Goal: Task Accomplishment & Management: Manage account settings

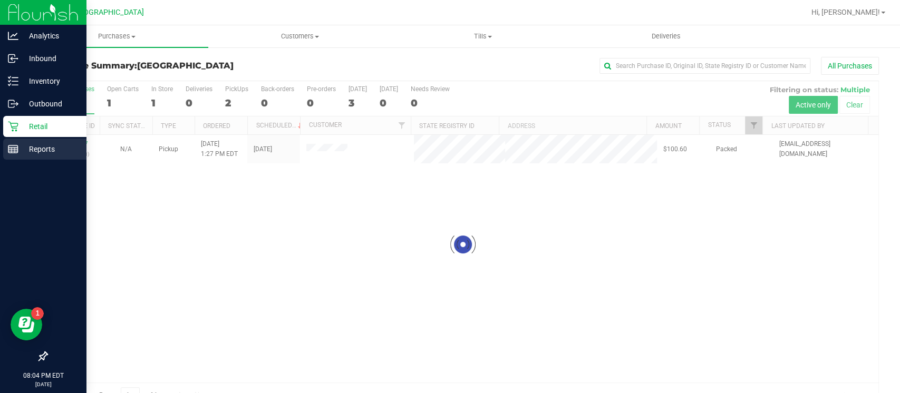
click at [22, 145] on p "Reports" at bounding box center [49, 149] width 63 height 13
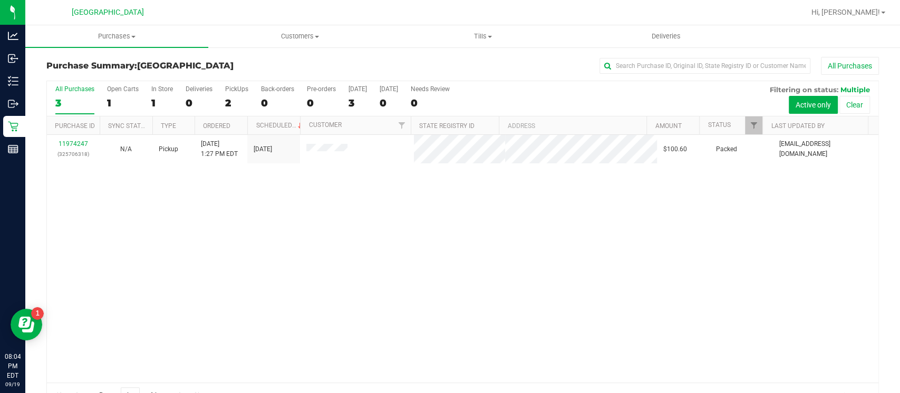
click at [27, 152] on div "Purchase Summary: Miami Beach WC All Purchases All Purchases 3 Open Carts 1 In …" at bounding box center [462, 232] width 875 height 373
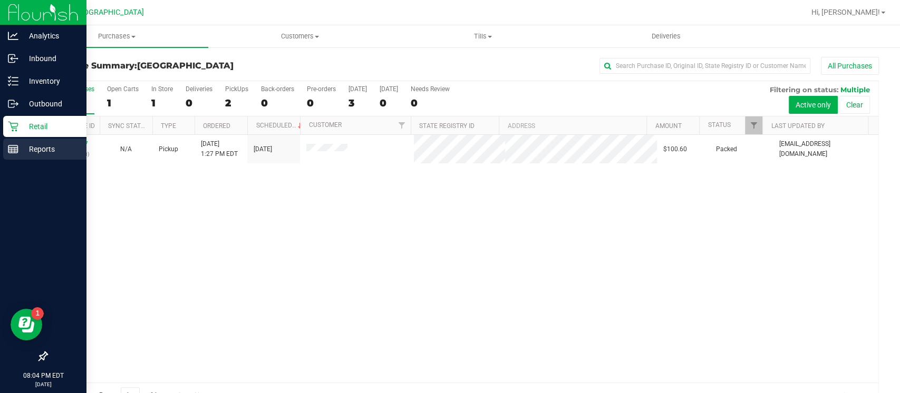
click at [15, 152] on icon at bounding box center [13, 149] width 11 height 11
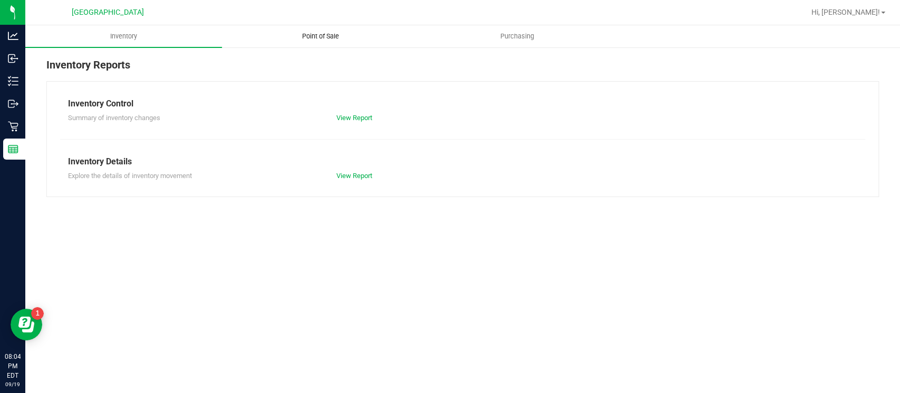
click at [336, 36] on span "Point of Sale" at bounding box center [320, 36] width 65 height 9
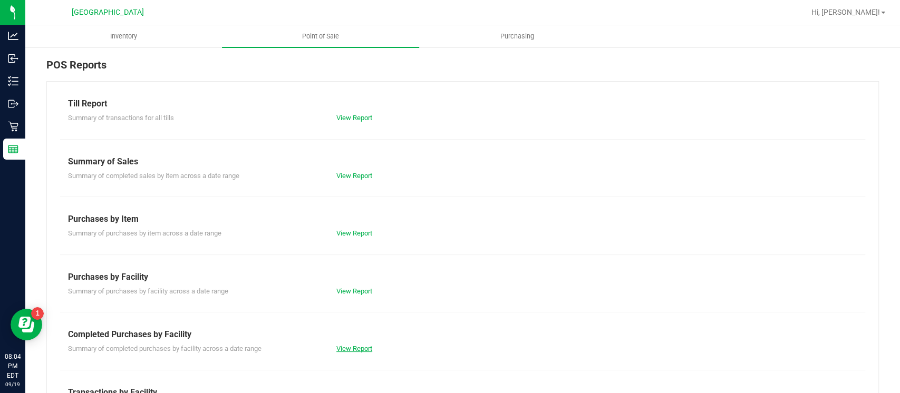
click at [341, 347] on link "View Report" at bounding box center [354, 349] width 36 height 8
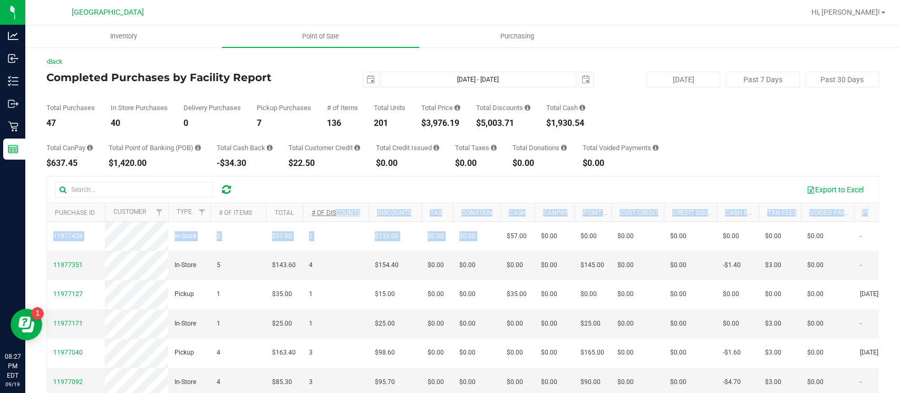
drag, startPoint x: 508, startPoint y: 225, endPoint x: 311, endPoint y: 209, distance: 197.9
click at [311, 209] on div "Export to Excel Purchase ID Customer Type # of Items Total # of Discounts Disco…" at bounding box center [462, 336] width 833 height 320
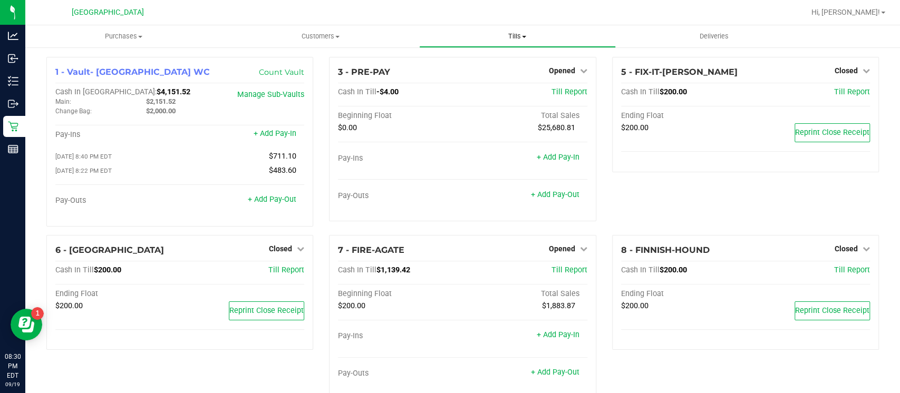
click at [518, 40] on span "Tills" at bounding box center [518, 36] width 196 height 9
click at [507, 70] on li "Reconcile e-payments" at bounding box center [517, 76] width 197 height 13
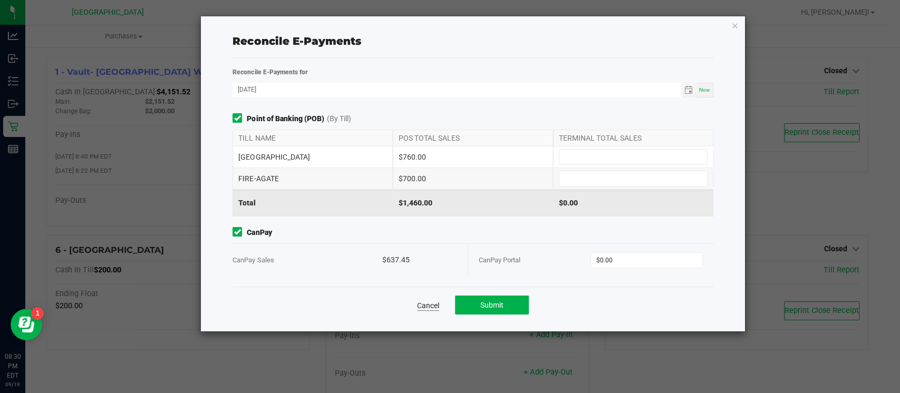
click at [429, 302] on link "Cancel" at bounding box center [428, 306] width 22 height 11
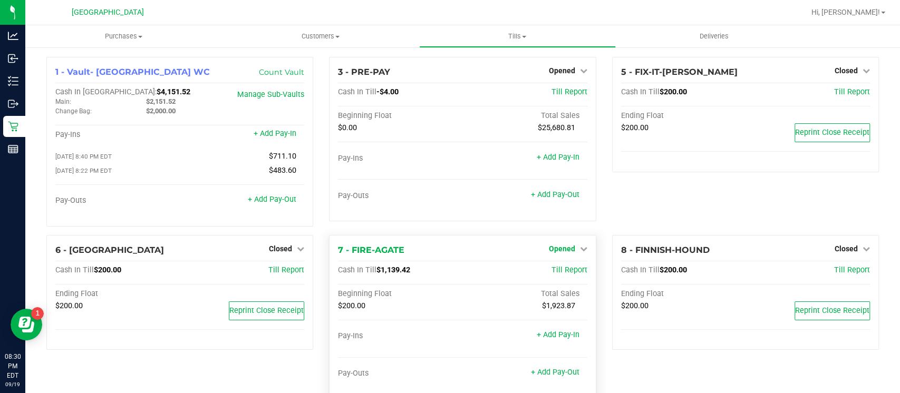
click at [562, 245] on span "Opened" at bounding box center [562, 249] width 26 height 8
click at [551, 267] on link "Close Till" at bounding box center [563, 270] width 28 height 8
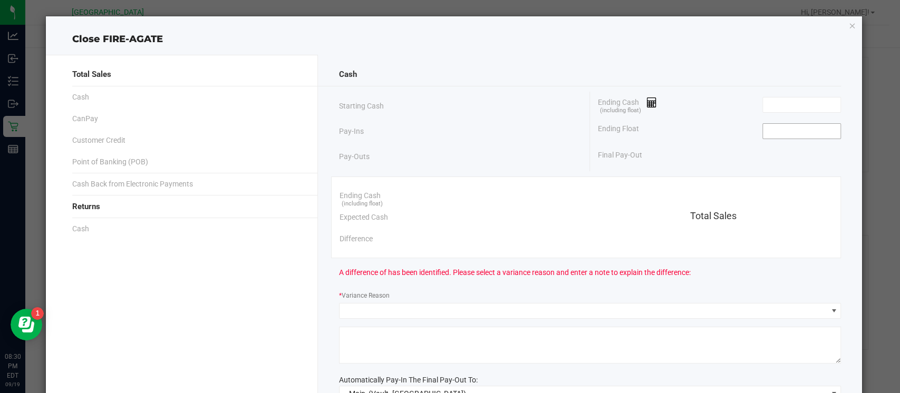
click at [803, 134] on input at bounding box center [802, 131] width 78 height 15
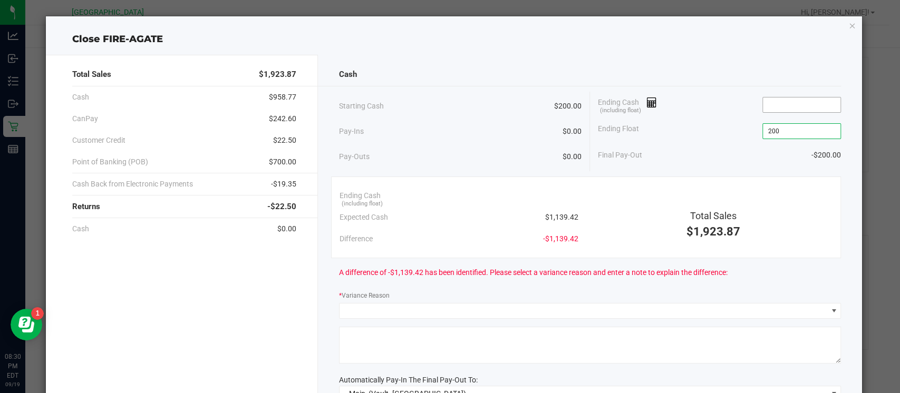
type input "$200.00"
click at [802, 101] on input at bounding box center [802, 105] width 78 height 15
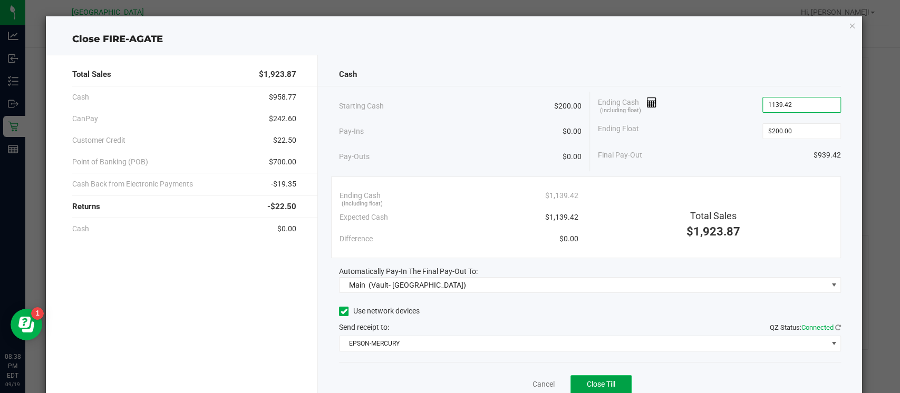
type input "$1,139.42"
click at [603, 380] on span "Close Till" at bounding box center [601, 384] width 28 height 8
drag, startPoint x: 526, startPoint y: 372, endPoint x: 536, endPoint y: 382, distance: 13.8
click at [536, 382] on div "Dismiss Reprint Closing Receipt" at bounding box center [590, 382] width 502 height 41
click at [515, 383] on link "Dismiss" at bounding box center [519, 384] width 25 height 11
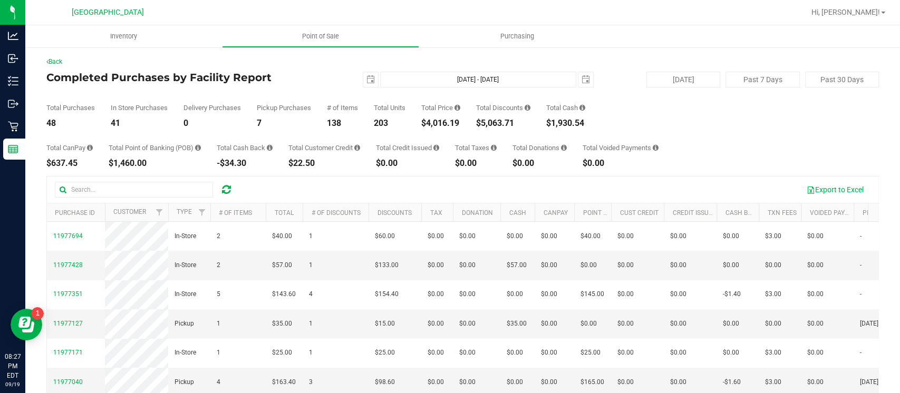
click at [439, 119] on div "$4,016.19" at bounding box center [440, 123] width 39 height 8
copy div "4,016.19"
click at [363, 79] on span "[DATE]" at bounding box center [371, 80] width 16 height 16
click at [369, 81] on span "select" at bounding box center [371, 79] width 8 height 8
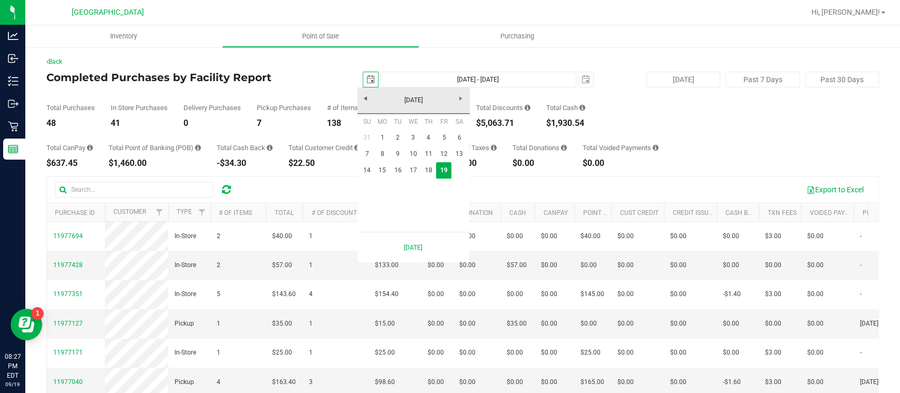
scroll to position [0, 26]
click at [363, 174] on link "14" at bounding box center [367, 170] width 15 height 16
type input "[DATE]"
type input "[DATE] - [DATE]"
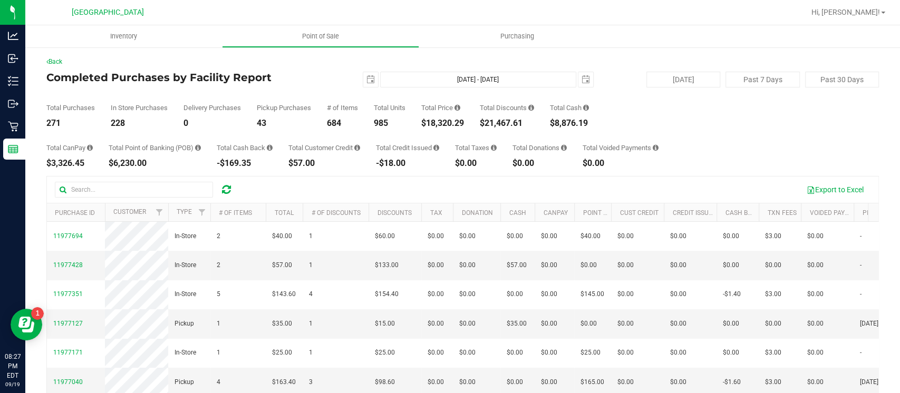
click at [452, 123] on div "$18,320.29" at bounding box center [442, 123] width 43 height 8
copy div "18,320.29"
click at [367, 75] on span "select" at bounding box center [371, 79] width 8 height 8
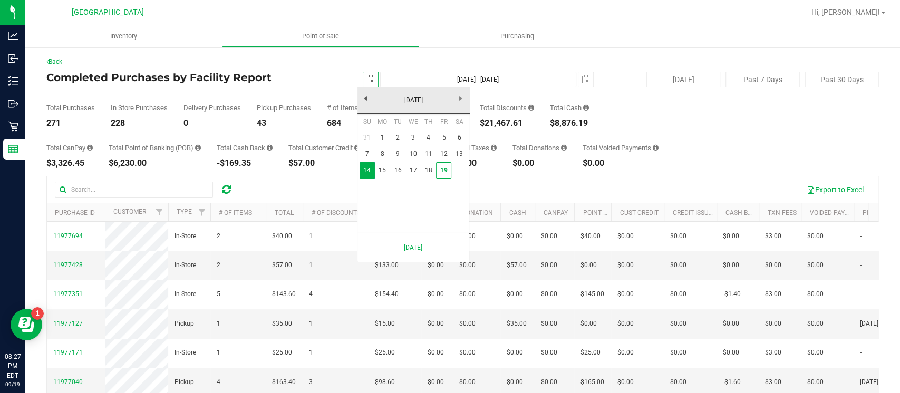
scroll to position [0, 26]
click at [446, 171] on link "19" at bounding box center [443, 170] width 15 height 16
type input "[DATE]"
type input "[DATE] - [DATE]"
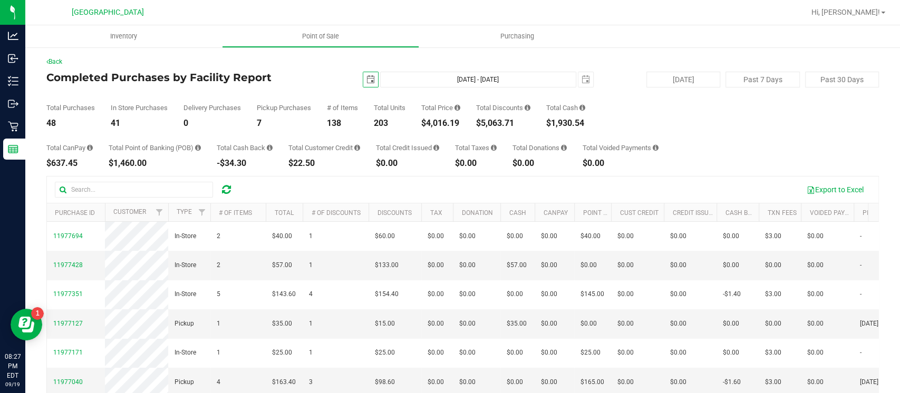
click at [367, 81] on span "select" at bounding box center [371, 79] width 8 height 8
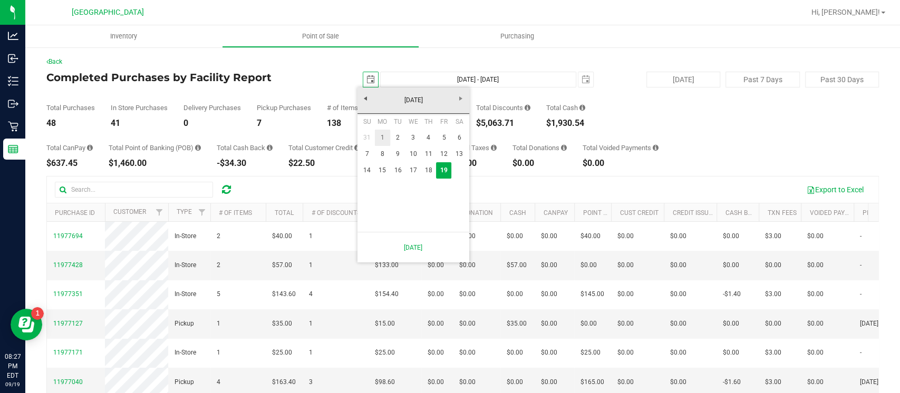
click at [384, 137] on link "1" at bounding box center [382, 138] width 15 height 16
type input "[DATE]"
type input "[DATE] - [DATE]"
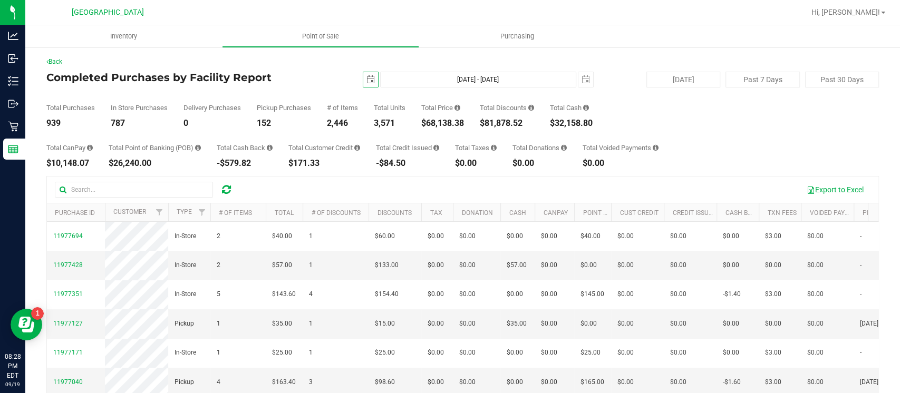
click at [445, 128] on div "$68,138.38" at bounding box center [442, 123] width 43 height 8
copy div "68,138.38"
click at [502, 130] on div "Total CanPay $10,148.07 Total Point of Banking (POB) $26,240.00 Total Cash Back…" at bounding box center [462, 148] width 833 height 40
click at [363, 85] on span "select" at bounding box center [370, 79] width 15 height 15
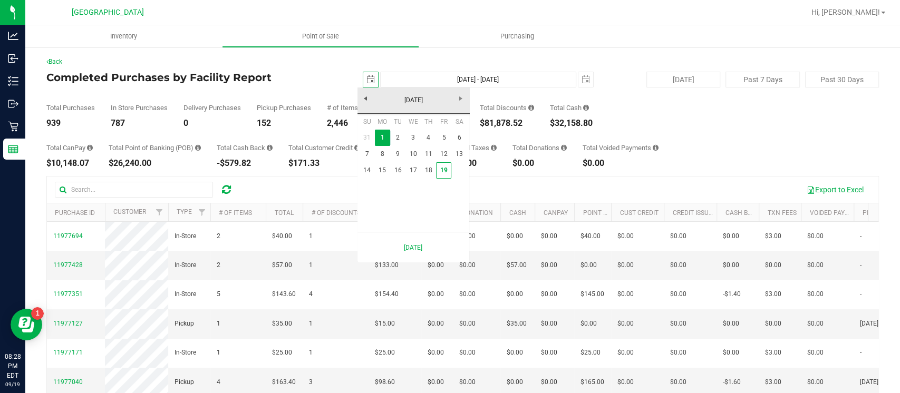
scroll to position [0, 26]
click at [443, 170] on link "19" at bounding box center [443, 170] width 15 height 16
type input "[DATE]"
type input "[DATE] - [DATE]"
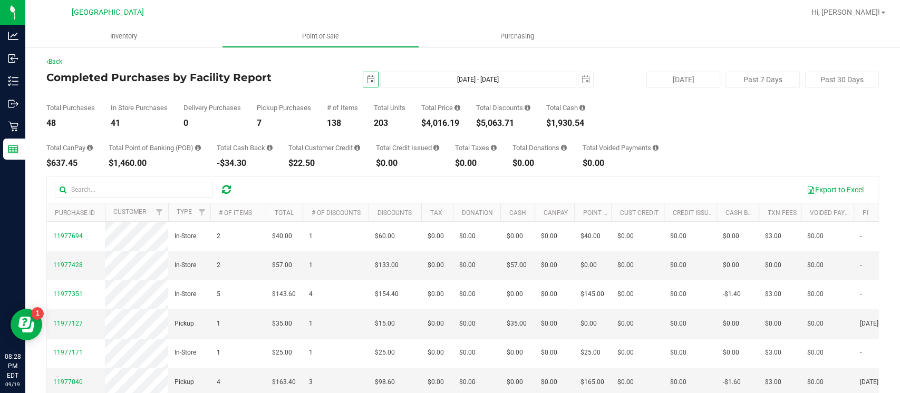
click at [511, 124] on div "$5,063.71" at bounding box center [503, 123] width 54 height 8
copy div "5,063.71"
click at [432, 120] on div "$4,016.19" at bounding box center [440, 123] width 39 height 8
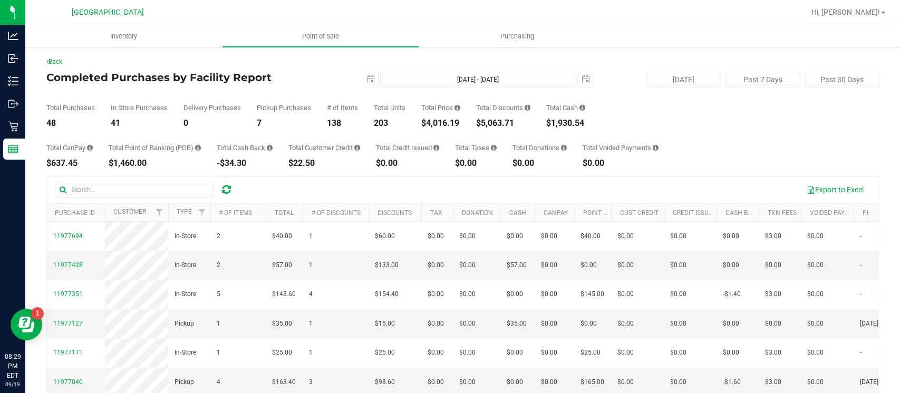
copy div "4,016.19"
click at [313, 32] on span "Point of Sale" at bounding box center [320, 36] width 65 height 9
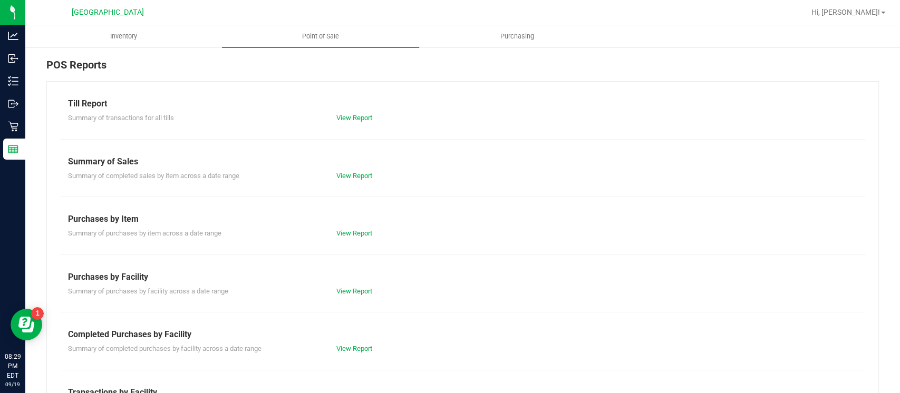
click at [365, 122] on div "View Report" at bounding box center [463, 118] width 268 height 11
click at [363, 116] on link "View Report" at bounding box center [354, 118] width 36 height 8
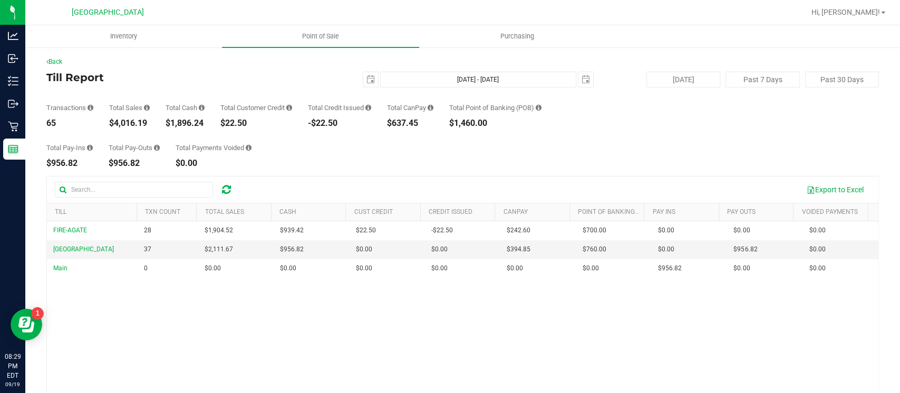
click at [192, 120] on div "$1,896.24" at bounding box center [185, 123] width 39 height 8
copy div "1,896.24"
click at [311, 35] on span "Point of Sale" at bounding box center [320, 36] width 65 height 9
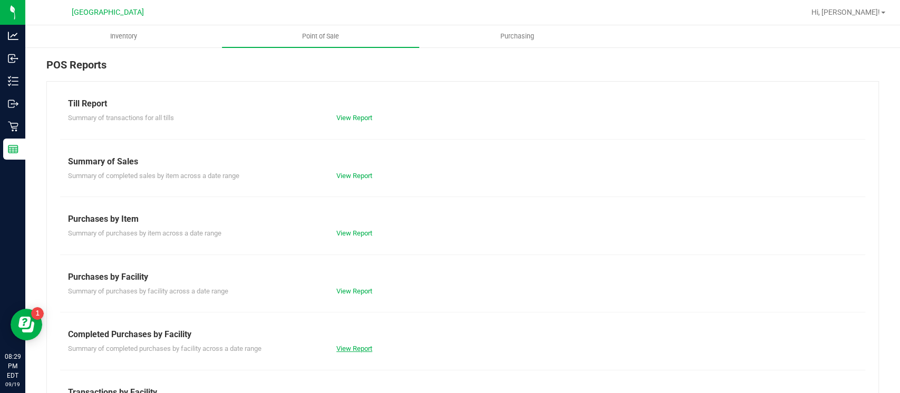
click at [349, 352] on link "View Report" at bounding box center [354, 349] width 36 height 8
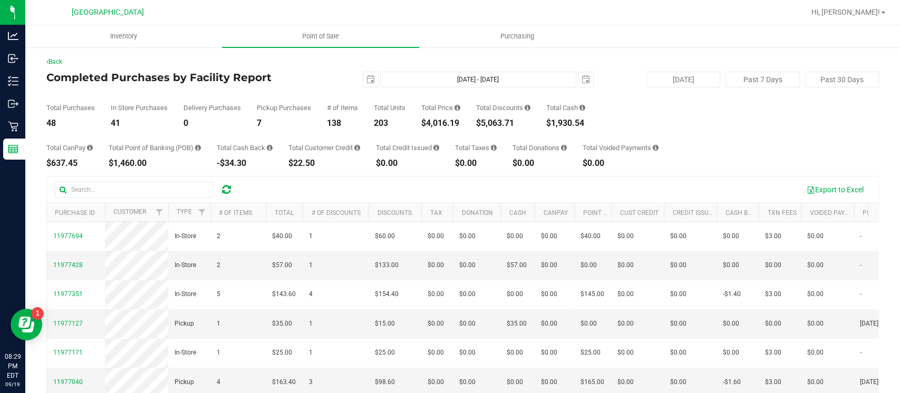
click at [139, 161] on div "$1,460.00" at bounding box center [155, 163] width 92 height 8
copy div "1,460.00"
click at [66, 161] on div "$637.45" at bounding box center [69, 163] width 46 height 8
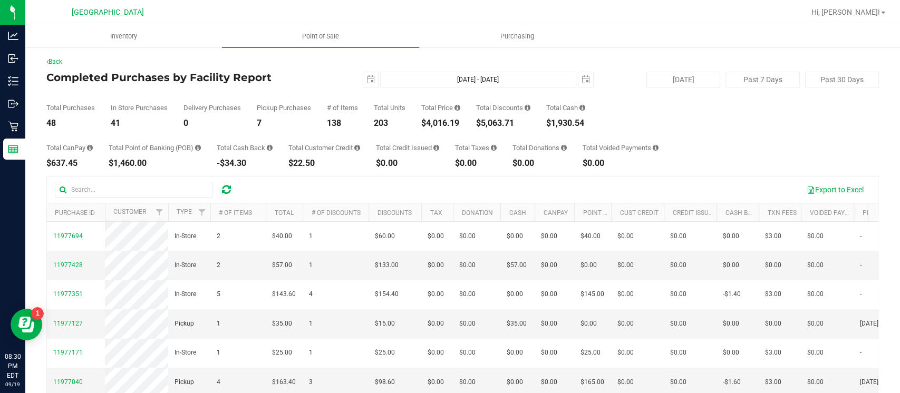
copy div "637.45"
click at [302, 33] on span "Point of Sale" at bounding box center [320, 36] width 65 height 9
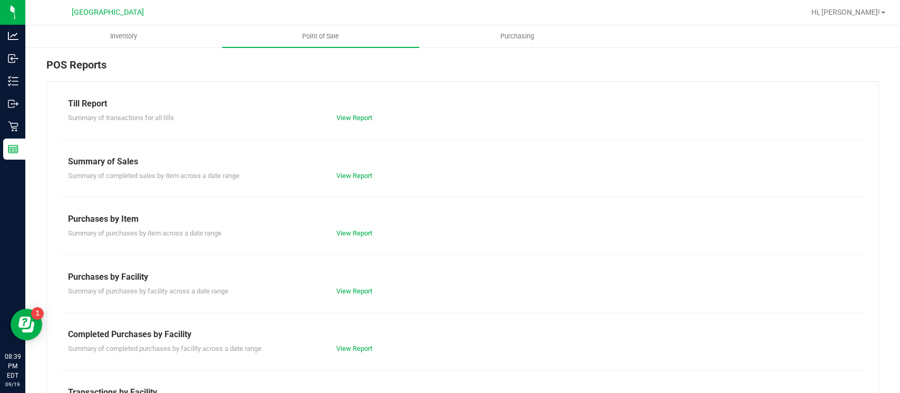
click at [349, 107] on div "Till Report" at bounding box center [462, 104] width 789 height 13
click at [347, 115] on link "View Report" at bounding box center [354, 118] width 36 height 8
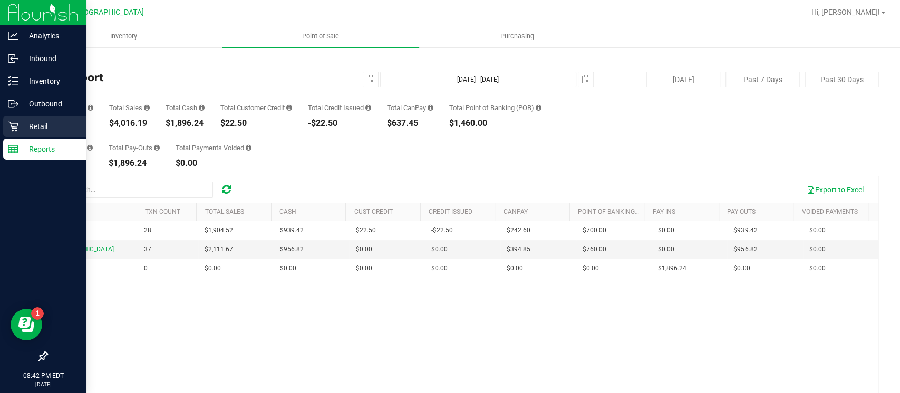
click at [30, 123] on p "Retail" at bounding box center [49, 126] width 63 height 13
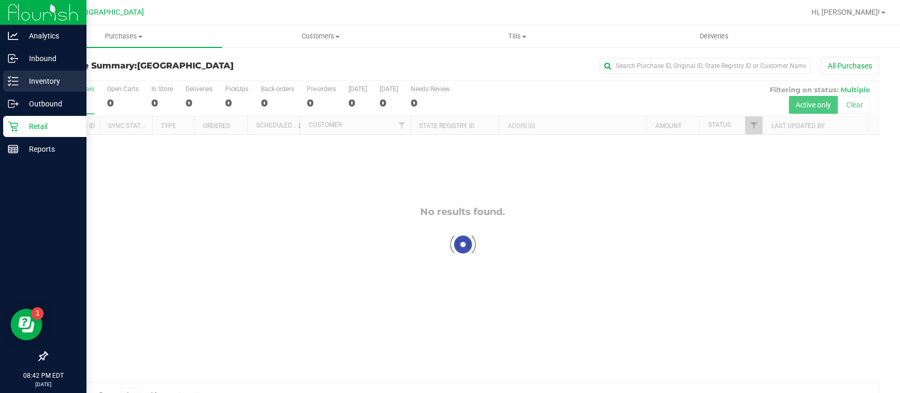
click at [18, 75] on p "Inventory" at bounding box center [49, 81] width 63 height 13
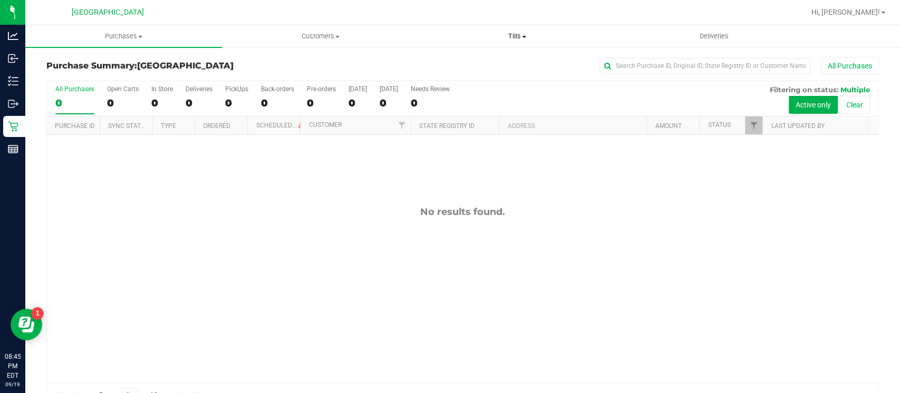
click at [516, 38] on span "Tills" at bounding box center [518, 36] width 196 height 9
click at [480, 57] on li "Manage tills" at bounding box center [517, 63] width 197 height 13
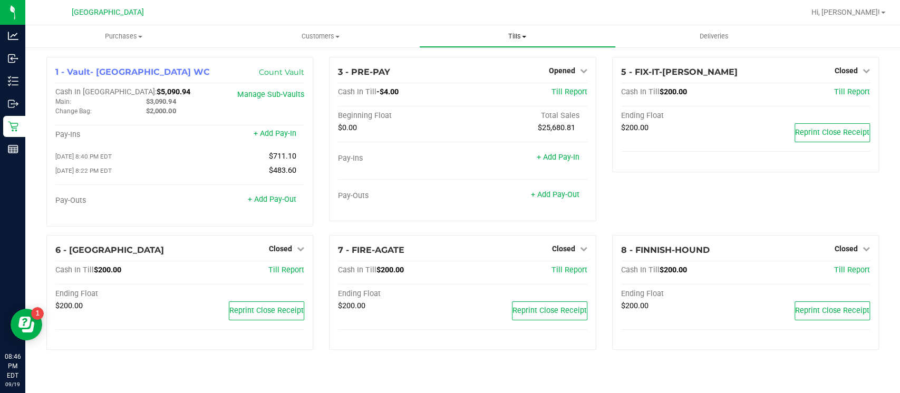
click at [513, 38] on span "Tills" at bounding box center [518, 36] width 196 height 9
click at [480, 72] on span "Reconcile e-payments" at bounding box center [471, 76] width 105 height 9
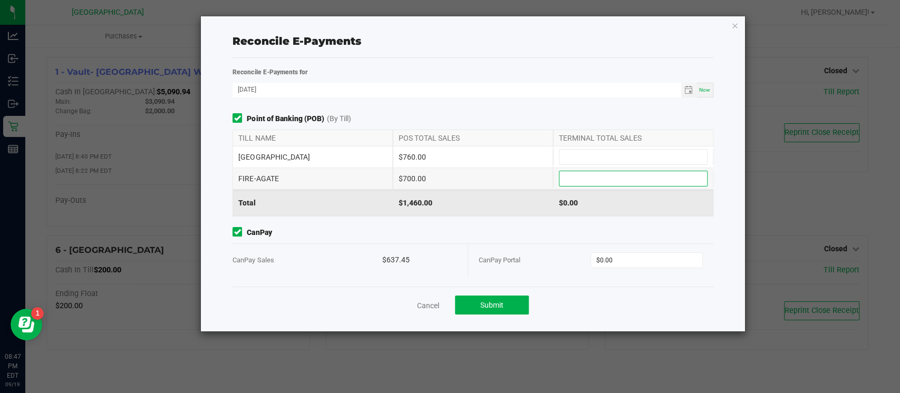
click at [585, 183] on input at bounding box center [634, 178] width 148 height 15
type input "$700.00"
click at [592, 162] on input at bounding box center [634, 157] width 148 height 15
type input "$760.00"
click at [604, 257] on input "0" at bounding box center [646, 260] width 111 height 15
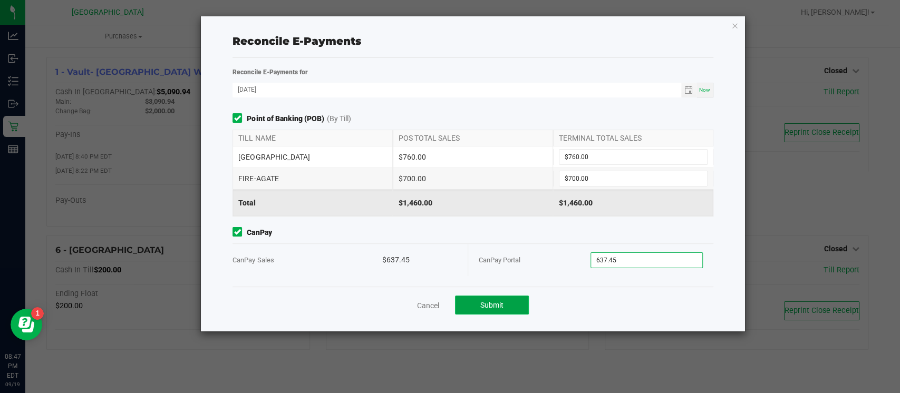
type input "$637.45"
click at [519, 297] on button "Submit" at bounding box center [492, 305] width 74 height 19
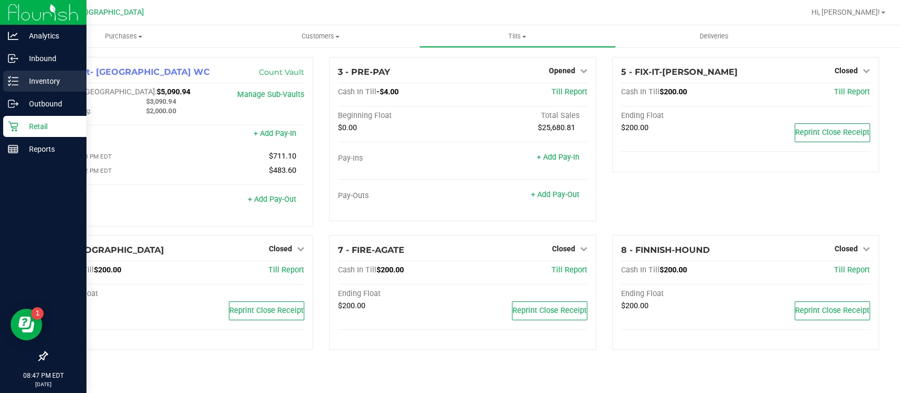
click at [27, 83] on p "Inventory" at bounding box center [49, 81] width 63 height 13
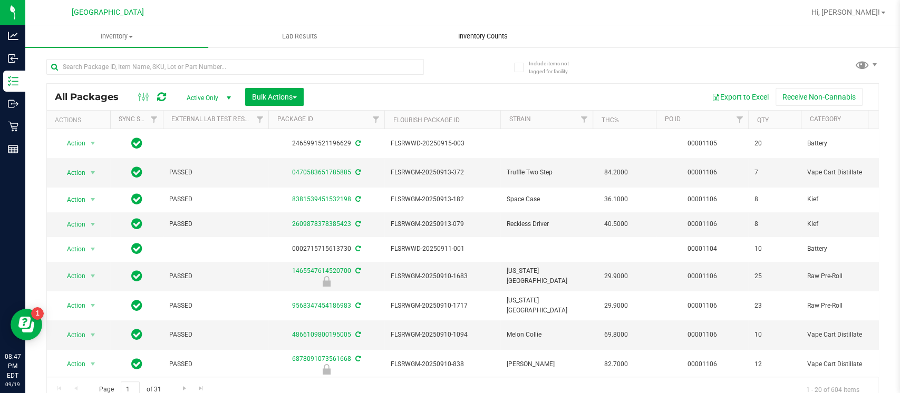
click at [460, 40] on span "Inventory Counts" at bounding box center [483, 36] width 78 height 9
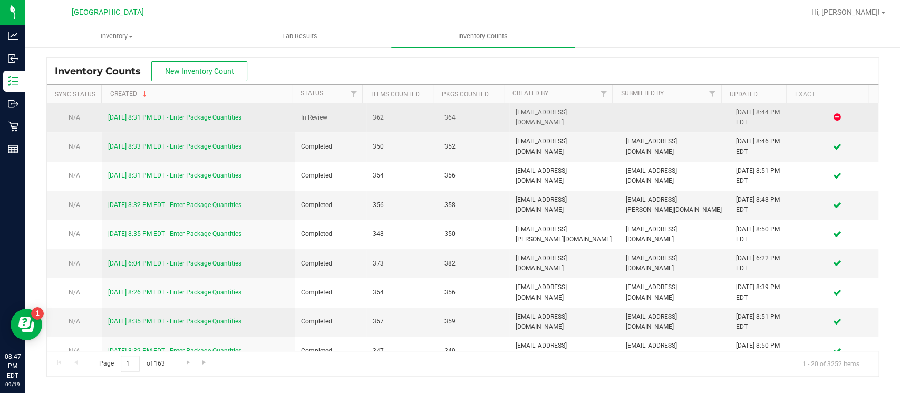
click at [176, 117] on link "[DATE] 8:31 PM EDT - Enter Package Quantities" at bounding box center [174, 117] width 133 height 7
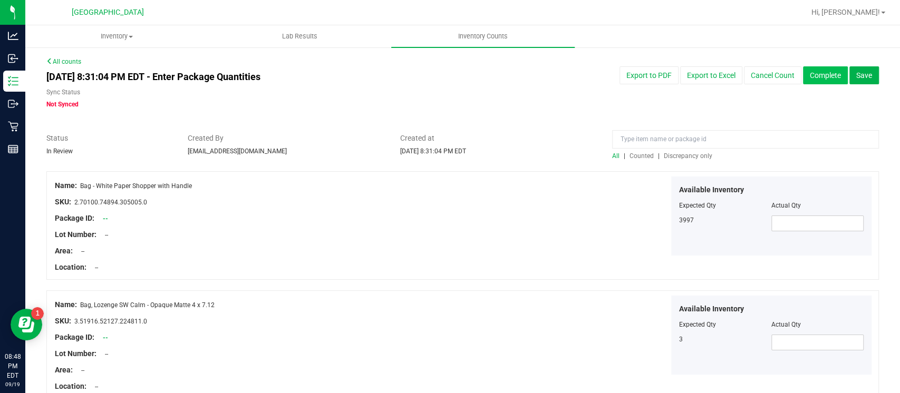
click at [810, 70] on button "Complete" at bounding box center [825, 75] width 45 height 18
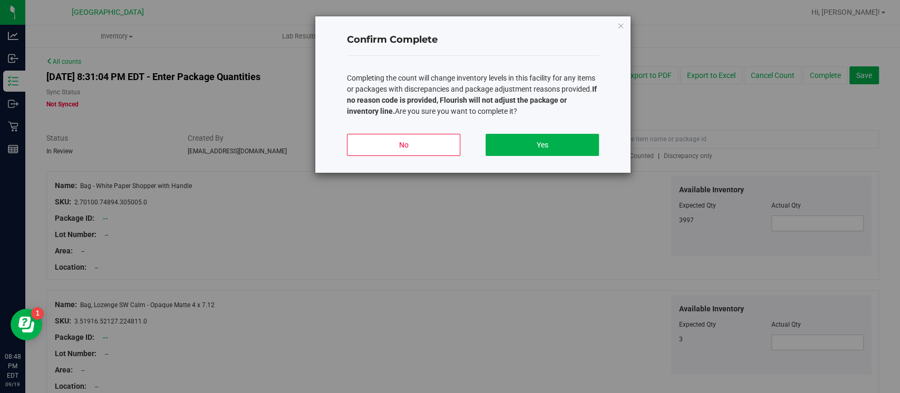
click at [552, 131] on div "No Yes" at bounding box center [473, 149] width 252 height 47
click at [545, 142] on button "Yes" at bounding box center [542, 145] width 113 height 22
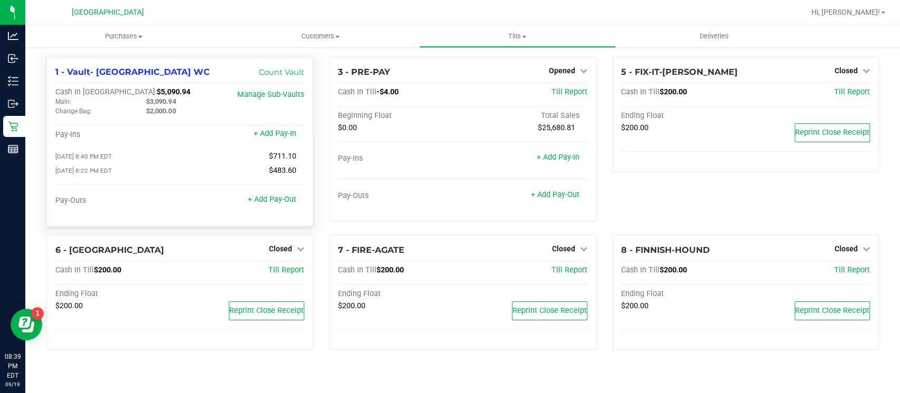
click at [157, 90] on span "$5,090.94" at bounding box center [174, 92] width 34 height 9
copy span "5,090.94"
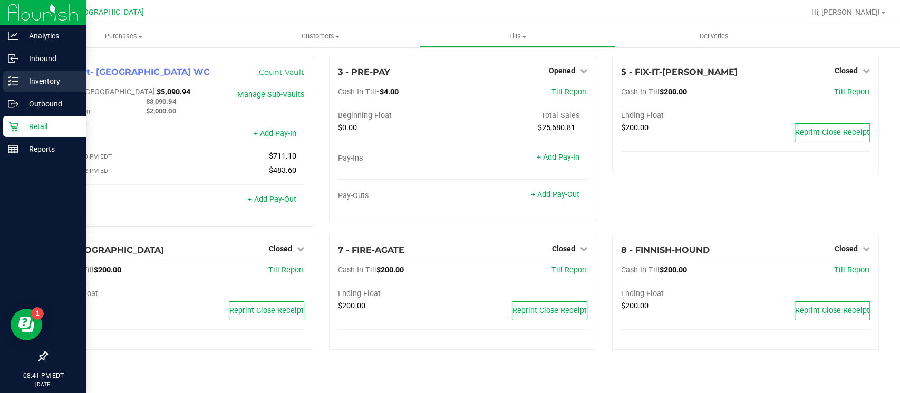
click at [14, 84] on icon at bounding box center [13, 81] width 11 height 11
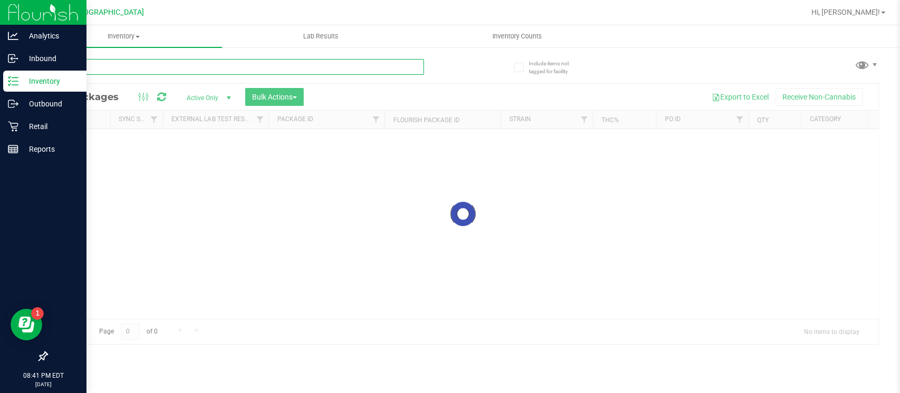
click at [140, 67] on input "text" at bounding box center [235, 67] width 378 height 16
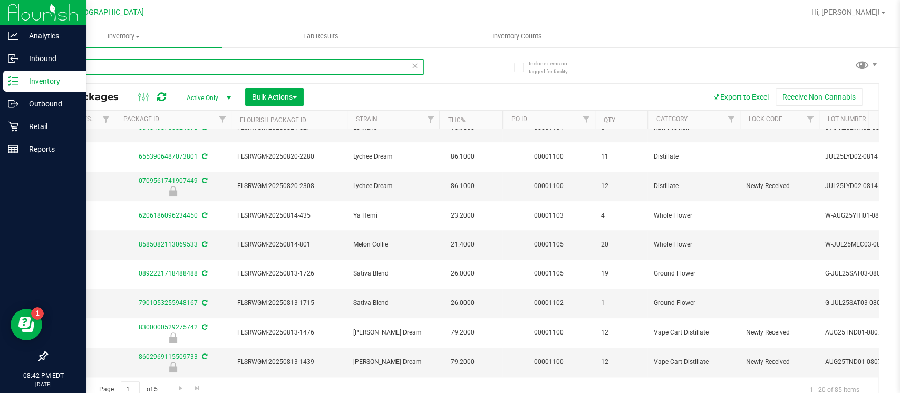
scroll to position [354, 153]
type input "S"
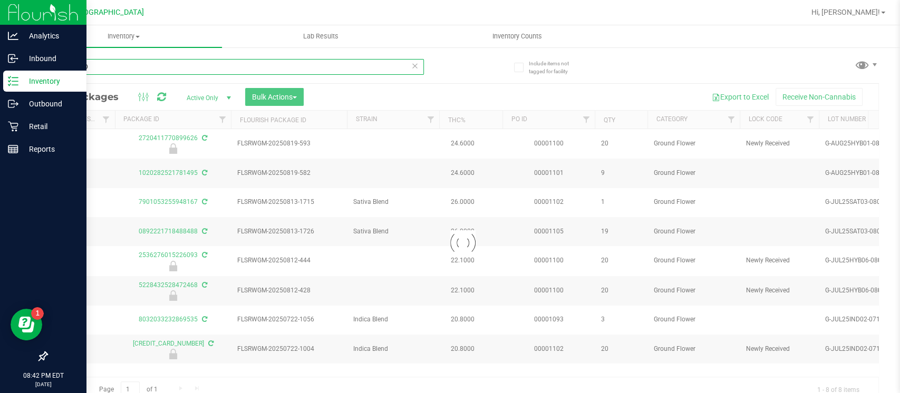
scroll to position [0, 153]
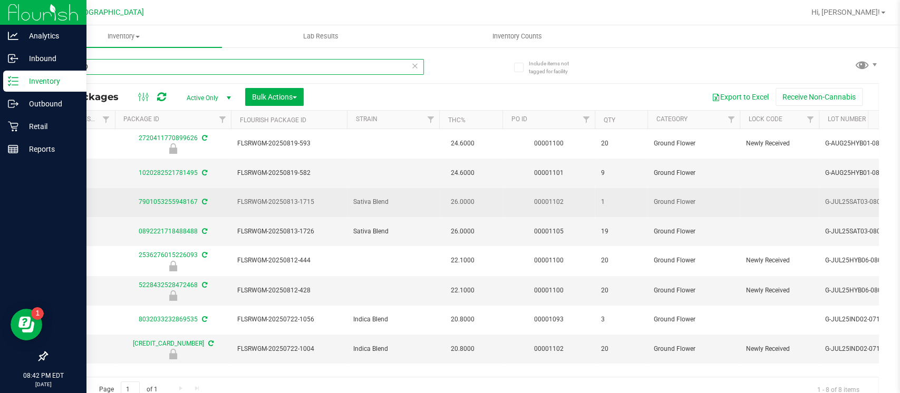
type input "GROUND"
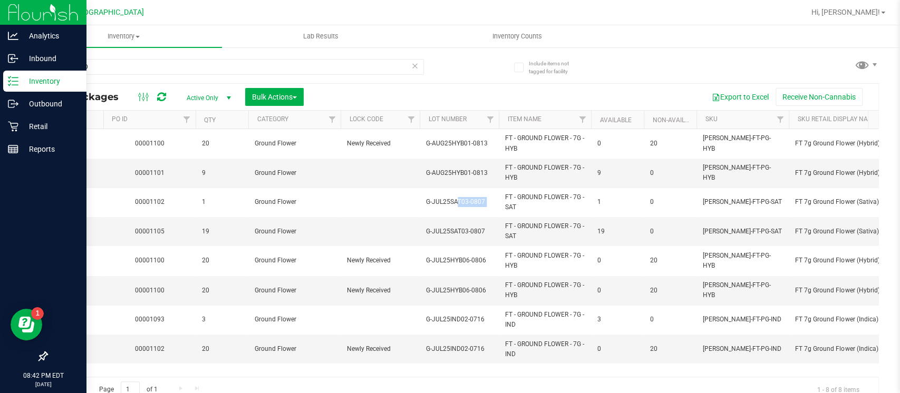
scroll to position [0, 789]
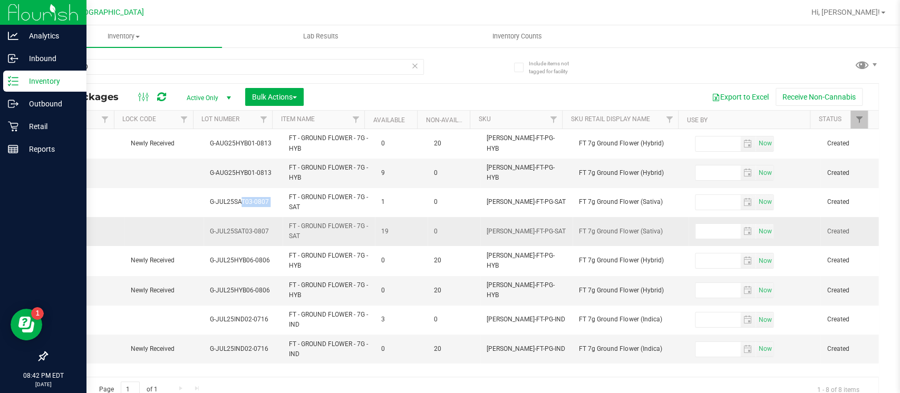
drag, startPoint x: 849, startPoint y: 213, endPoint x: 646, endPoint y: 238, distance: 204.1
click at [646, 238] on tbody "Action Action Edit attributes Global inventory Locate package Package audit log…" at bounding box center [78, 246] width 1601 height 235
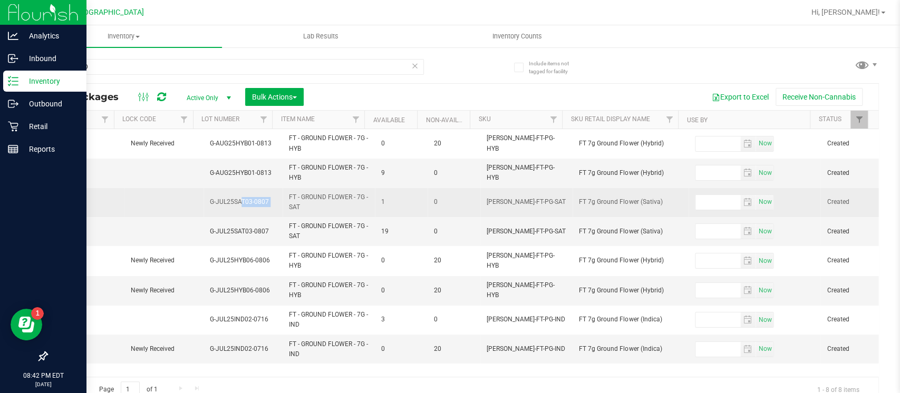
click at [440, 197] on span "0" at bounding box center [454, 202] width 40 height 10
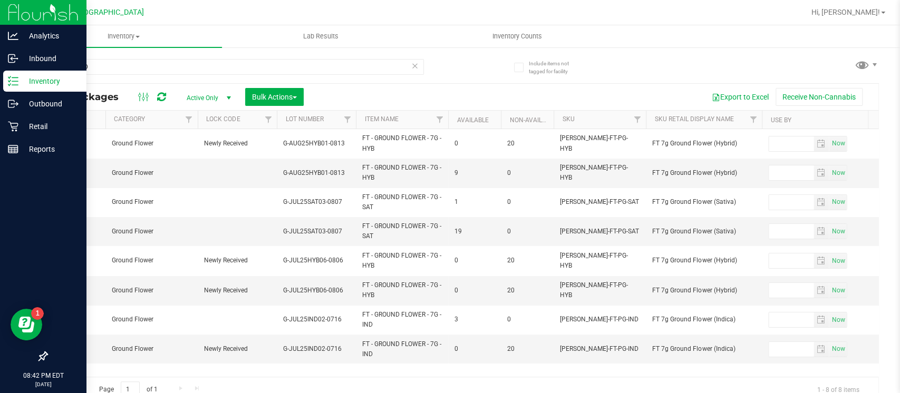
scroll to position [0, 0]
